Goal: Information Seeking & Learning: Learn about a topic

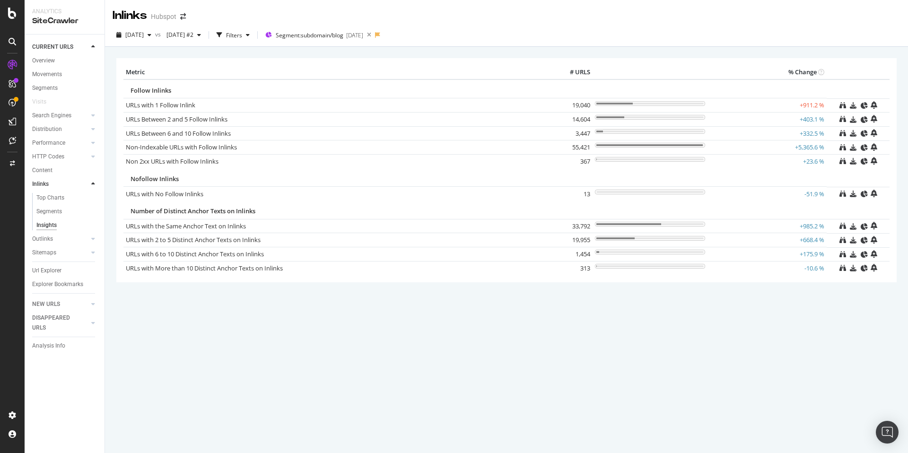
drag, startPoint x: 580, startPoint y: 266, endPoint x: 561, endPoint y: 104, distance: 163.7
click at [561, 104] on table "Metric # URLS % Change Follow Inlinks URLs with 1 Follow Inlink 19,040 +911.2 %…" at bounding box center [506, 169] width 766 height 209
click at [144, 35] on span "[DATE]" at bounding box center [134, 35] width 18 height 8
click at [166, 85] on div "[DATE]" at bounding box center [151, 86] width 51 height 9
click at [144, 36] on span "[DATE]" at bounding box center [134, 35] width 18 height 8
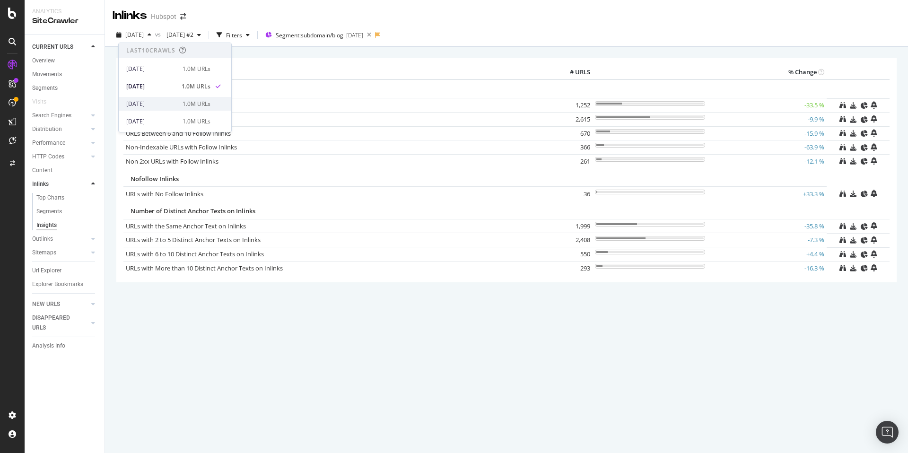
click at [159, 103] on div "[DATE]" at bounding box center [151, 104] width 51 height 9
click at [151, 37] on icon "button" at bounding box center [149, 35] width 4 height 6
click at [154, 117] on div "[DATE]" at bounding box center [151, 121] width 51 height 9
drag, startPoint x: 588, startPoint y: 270, endPoint x: 563, endPoint y: 211, distance: 64.0
click at [554, 193] on table "Metric # URLS % Change Follow Inlinks URLs with 1 Follow Inlink 14,663 +678.7 %…" at bounding box center [506, 169] width 766 height 209
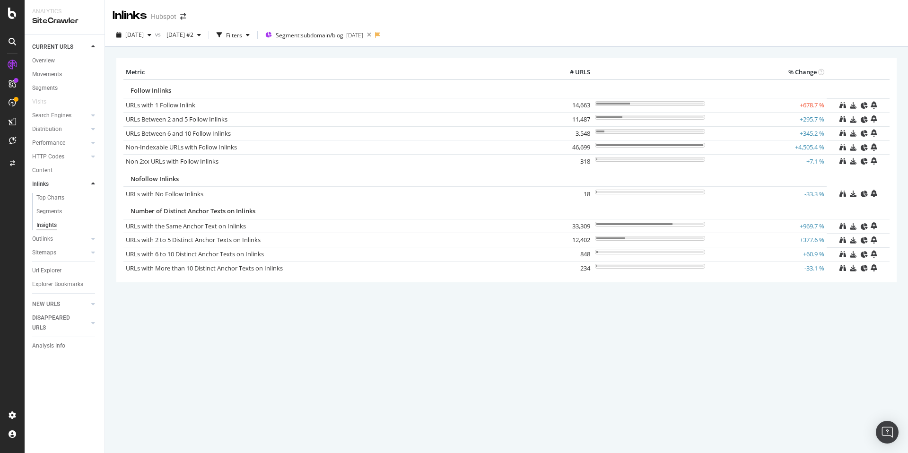
drag, startPoint x: 656, startPoint y: 287, endPoint x: 724, endPoint y: 264, distance: 71.9
click at [666, 286] on div "× Metric # URLS % Change Follow Inlinks URLs with 1 Follow Inlink 14,663 +678.7…" at bounding box center [506, 183] width 780 height 264
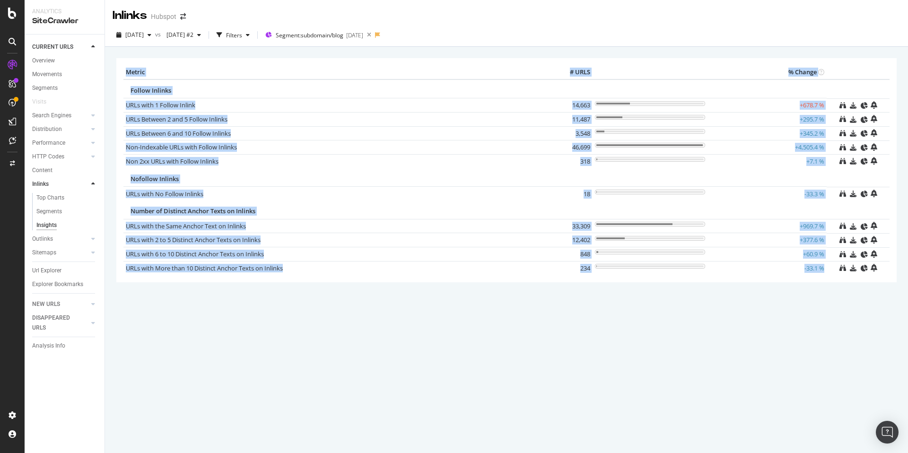
drag, startPoint x: 831, startPoint y: 268, endPoint x: 115, endPoint y: 82, distance: 738.8
click at [114, 82] on div "Metric # URLS % Change Follow Inlinks URLs with 1 Follow Inlink 14,663 +678.7 %…" at bounding box center [506, 170] width 789 height 224
copy div "Metric # URLS % Change Follow Inlinks URLs with 1 Follow Inlink 14,663 +678.7 %…"
click at [144, 35] on span "[DATE]" at bounding box center [134, 35] width 18 height 8
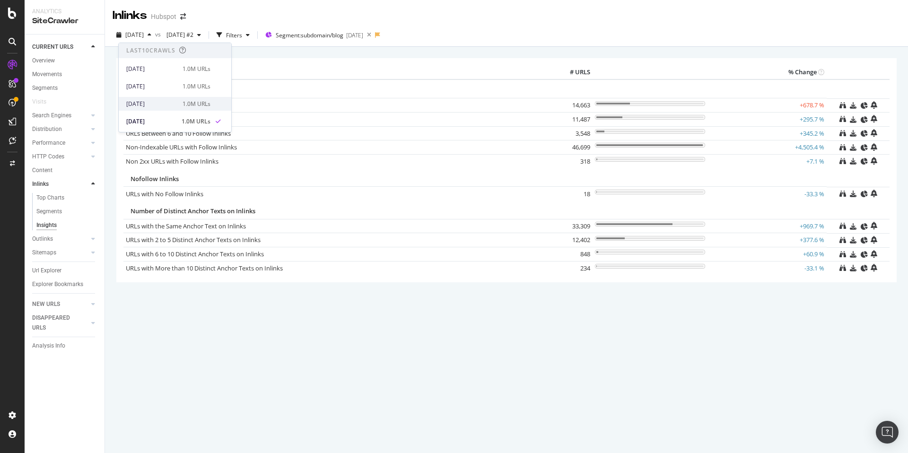
click at [178, 105] on div "[DATE] 1.0M URLs" at bounding box center [168, 104] width 84 height 9
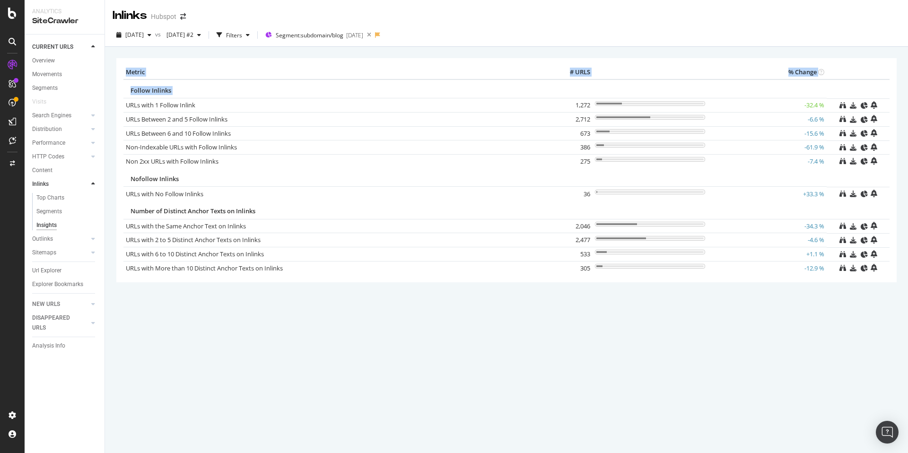
drag, startPoint x: 881, startPoint y: 266, endPoint x: 124, endPoint y: 102, distance: 775.0
click at [124, 102] on table "Metric # URLS % Change Follow Inlinks URLs with 1 Follow Inlink 1,272 -32.4 % U…" at bounding box center [506, 169] width 766 height 209
copy table "Metric # URLS % Change Follow Inlinks"
click at [144, 35] on span "[DATE]" at bounding box center [134, 35] width 18 height 8
click at [189, 88] on div "1.0M URLs" at bounding box center [196, 86] width 28 height 9
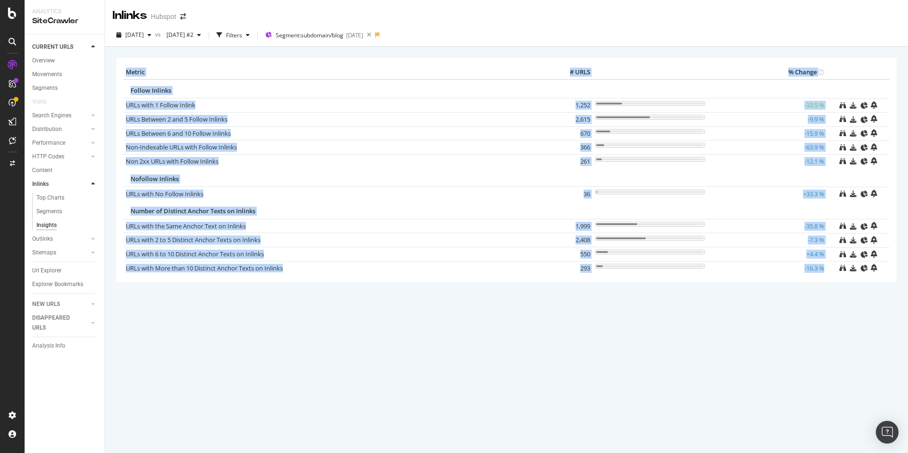
drag, startPoint x: 830, startPoint y: 269, endPoint x: 121, endPoint y: 87, distance: 731.2
click at [121, 87] on div "Metric # URLS % Change Follow Inlinks URLs with 1 Follow Inlink 1,252 -33.5 % U…" at bounding box center [506, 170] width 780 height 224
copy div "Metric # URLS % Change Follow Inlinks URLs with 1 Follow Inlink 1,252 -33.5 % U…"
click at [155, 33] on div "button" at bounding box center [149, 35] width 11 height 6
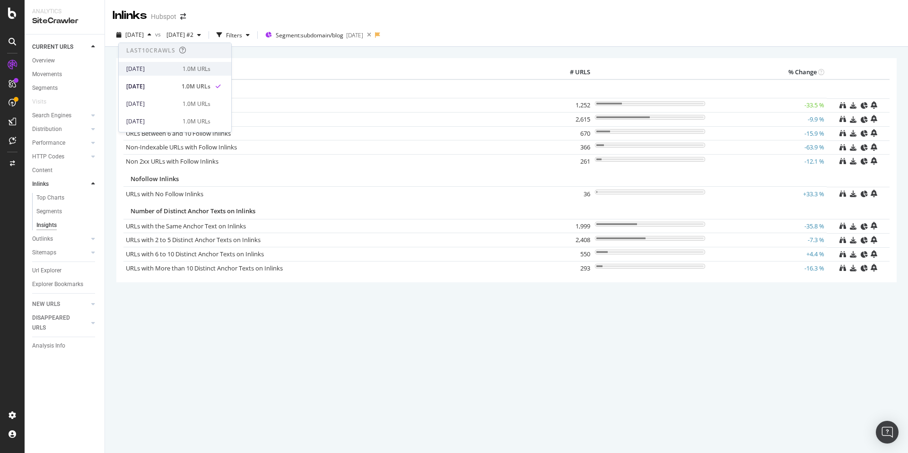
click at [160, 69] on div "[DATE]" at bounding box center [151, 69] width 51 height 9
drag, startPoint x: 579, startPoint y: 264, endPoint x: 193, endPoint y: 51, distance: 441.4
click at [122, 73] on div "Metric # URLS % Change Follow Inlinks URLs with 1 Follow Inlink 1,338 -28.9 % U…" at bounding box center [506, 170] width 780 height 224
copy div "Metric # URLS % Change Follow Inlinks URLs with 1 Follow Inlink 1,338 -28.9 % U…"
click at [450, 150] on div "Non-Indexable URLs with Follow Inlinks" at bounding box center [334, 147] width 416 height 9
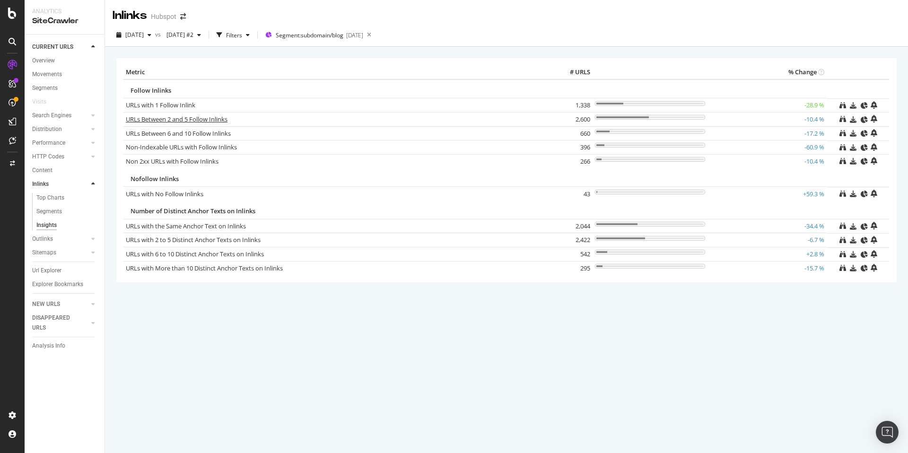
click at [149, 119] on link "URLs Between 2 and 5 Follow Inlinks" at bounding box center [177, 119] width 102 height 9
click at [159, 120] on div "× Metric # URLS % Change Follow Inlinks URLs with 1 Follow Inlink 1,338 -28.9 %…" at bounding box center [506, 250] width 803 height 406
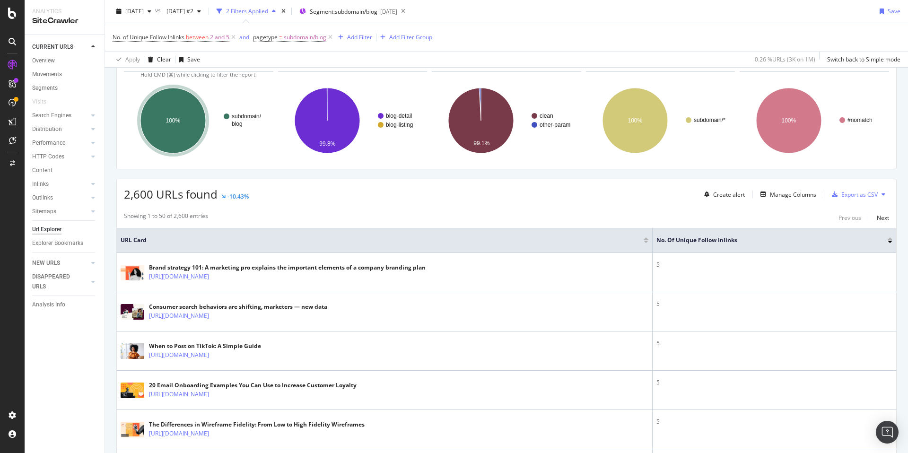
scroll to position [113, 0]
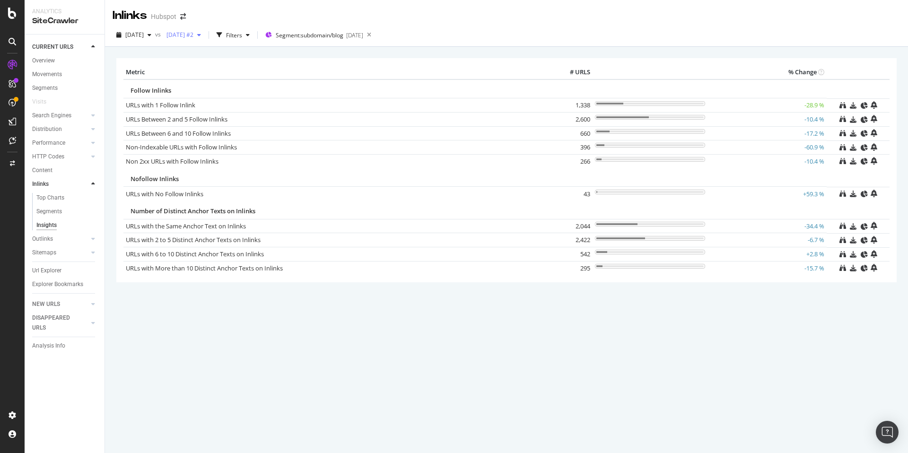
click at [193, 36] on span "[DATE] #2" at bounding box center [178, 35] width 31 height 8
click at [205, 105] on div "[DATE]" at bounding box center [205, 103] width 51 height 9
click at [144, 35] on span "[DATE]" at bounding box center [134, 35] width 18 height 8
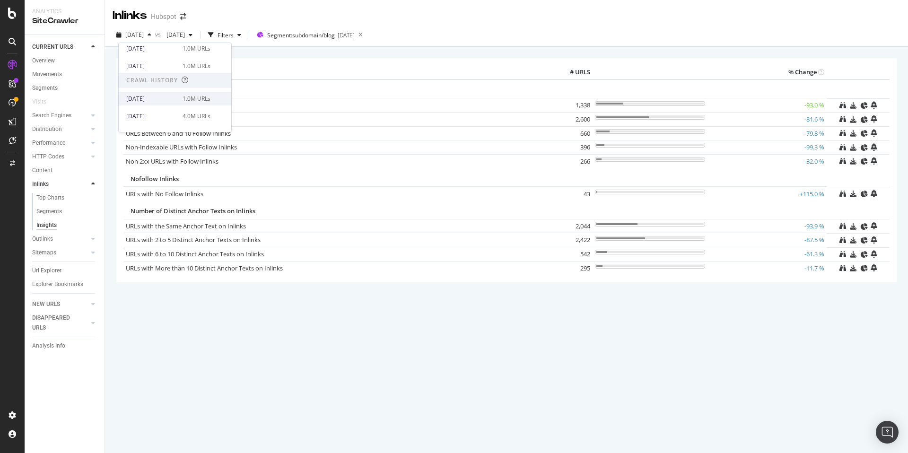
click at [165, 100] on div "[DATE]" at bounding box center [151, 99] width 51 height 9
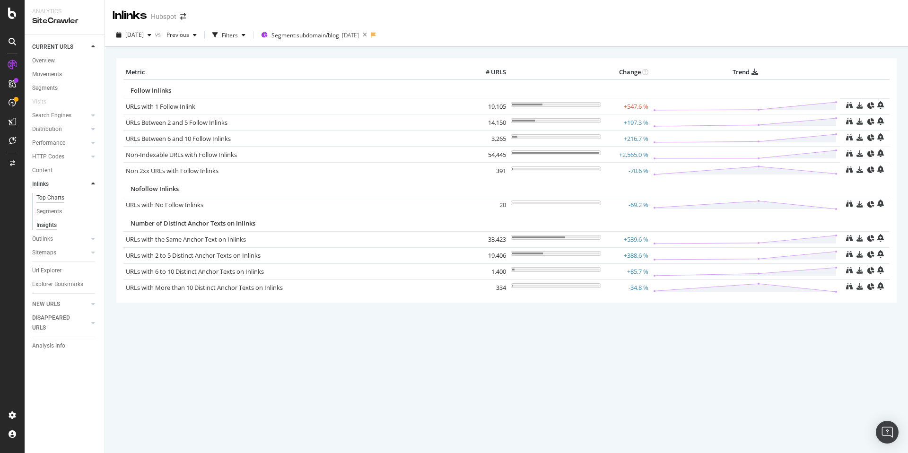
click at [53, 195] on div "Top Charts" at bounding box center [50, 198] width 28 height 10
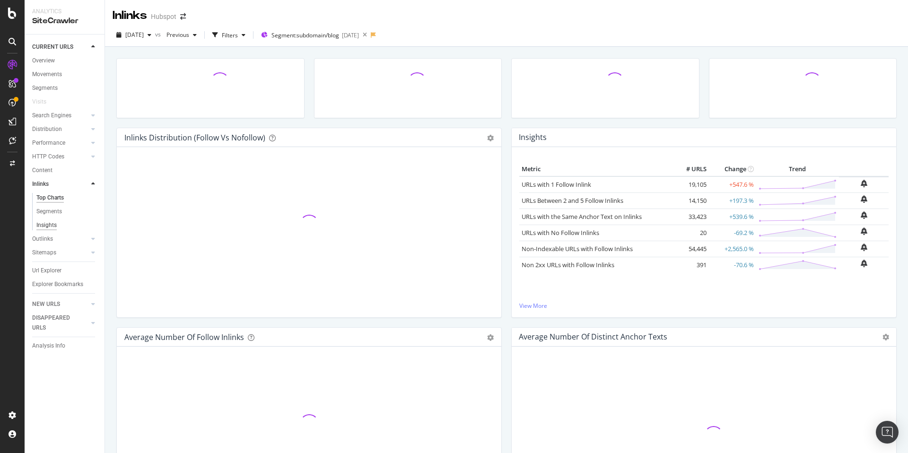
click at [51, 225] on div "Insights" at bounding box center [46, 225] width 20 height 10
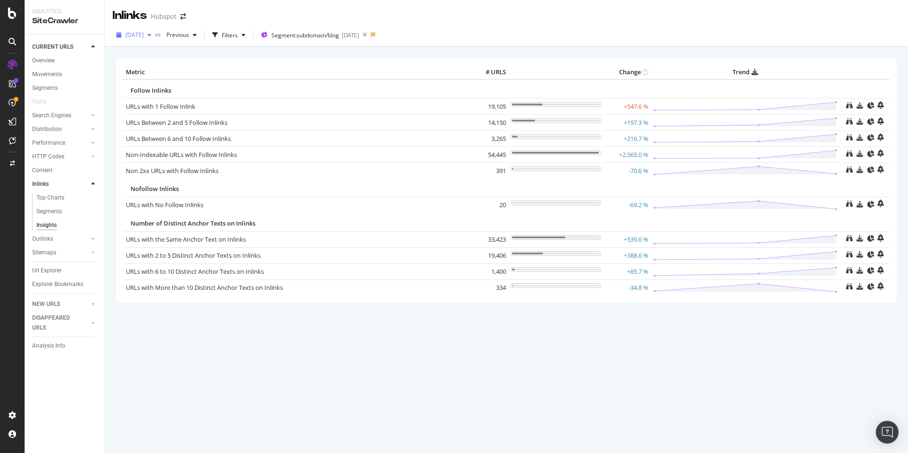
click at [144, 31] on span "[DATE]" at bounding box center [134, 35] width 18 height 8
click at [161, 69] on div "[DATE]" at bounding box center [151, 69] width 51 height 9
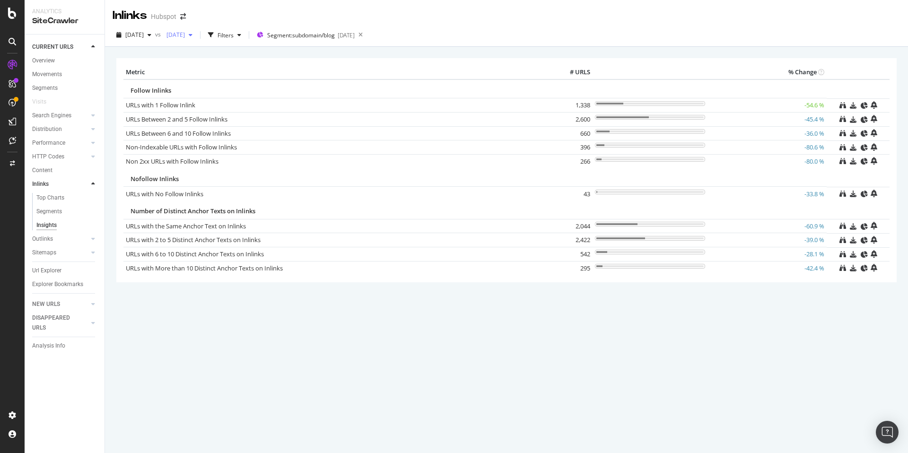
click at [185, 32] on span "[DATE]" at bounding box center [174, 35] width 22 height 8
click at [376, 286] on div "× Metric # URLS % Change Follow Inlinks URLs with 1 Follow Inlink 1,338 -54.6 %…" at bounding box center [506, 183] width 780 height 264
click at [80, 182] on div at bounding box center [83, 183] width 9 height 9
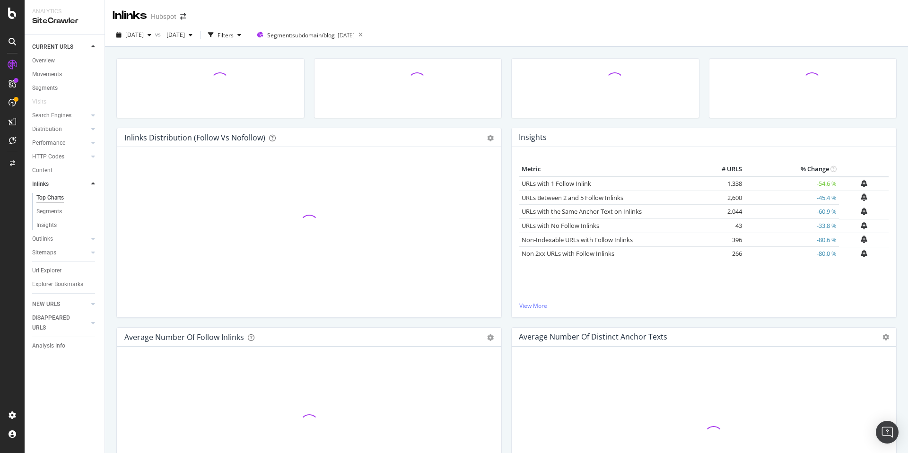
click at [94, 183] on icon at bounding box center [93, 184] width 4 height 6
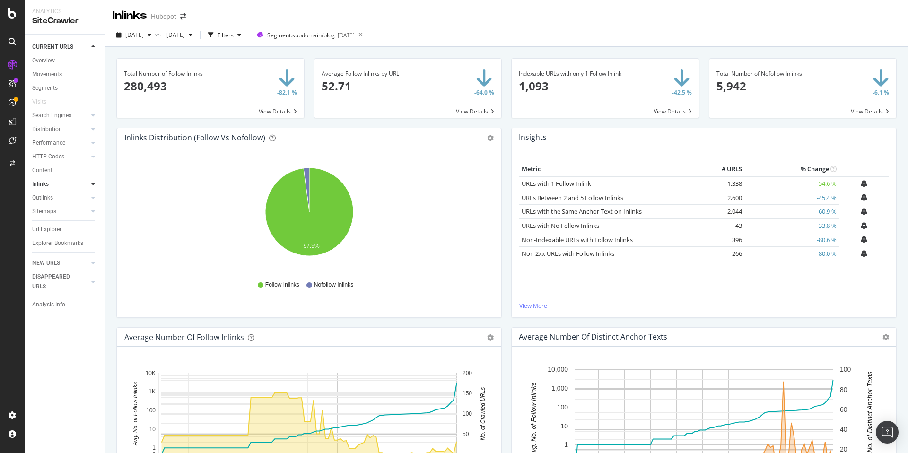
drag, startPoint x: 529, startPoint y: 169, endPoint x: 842, endPoint y: 252, distance: 324.2
click at [842, 252] on table "Metric # URLS % Change URLs with 1 Follow Inlink 1,338 -54.6 % URLs Between 2 a…" at bounding box center [703, 211] width 369 height 98
click at [56, 196] on link "Outlinks" at bounding box center [60, 198] width 56 height 10
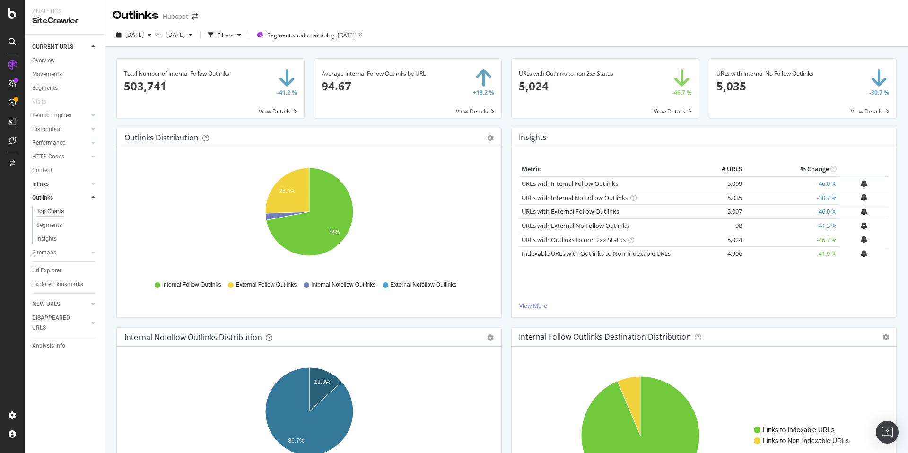
click at [50, 183] on link "Inlinks" at bounding box center [60, 184] width 56 height 10
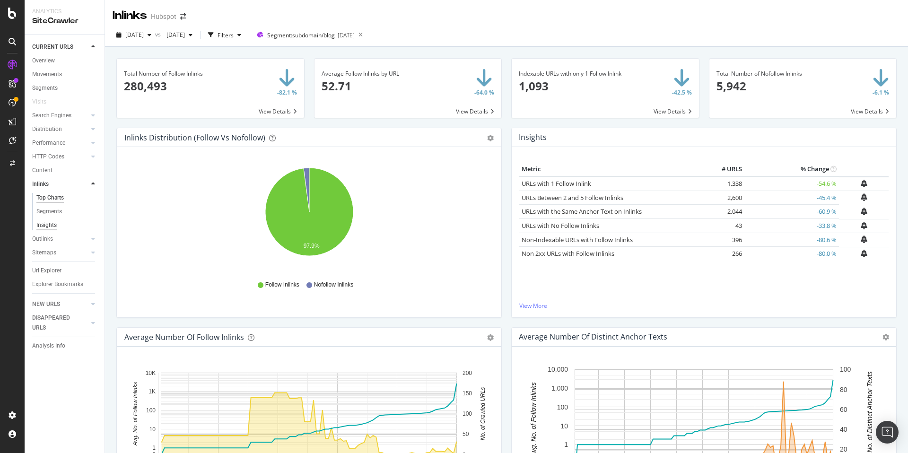
click at [46, 224] on div "Insights" at bounding box center [46, 225] width 20 height 10
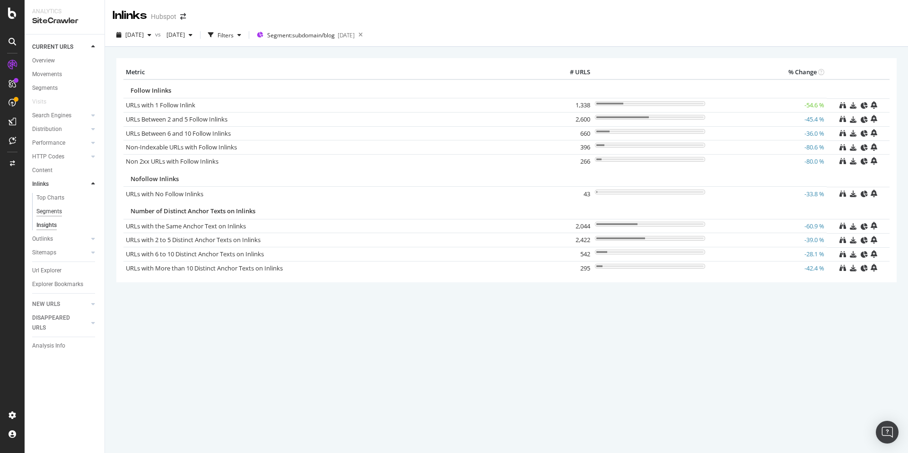
click at [51, 208] on div "Segments" at bounding box center [49, 212] width 26 height 10
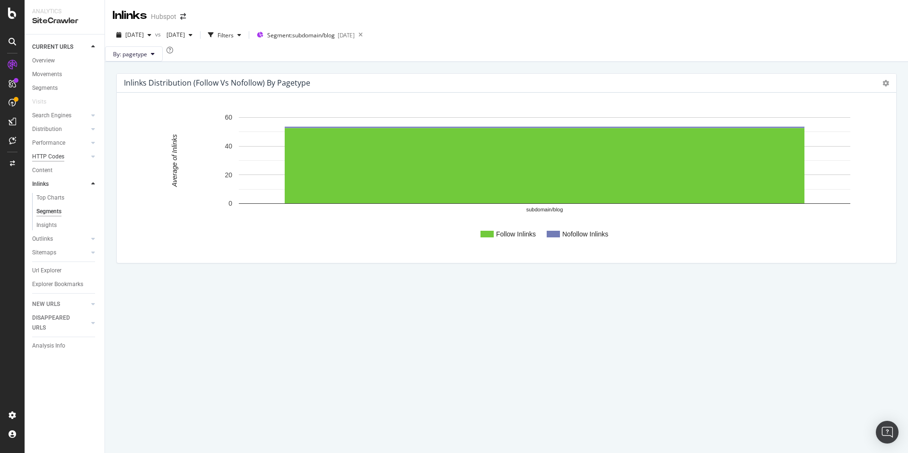
click at [48, 152] on div "HTTP Codes" at bounding box center [48, 157] width 32 height 10
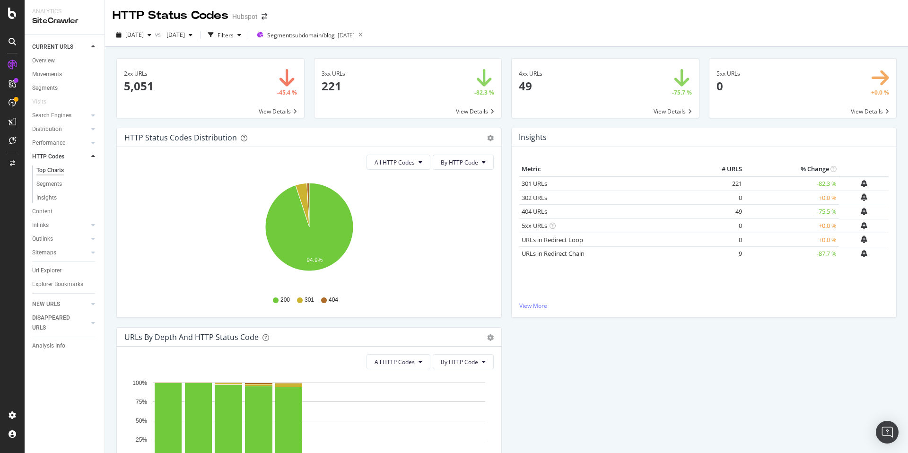
click at [289, 92] on span at bounding box center [210, 88] width 187 height 59
